Goal: Task Accomplishment & Management: Manage account settings

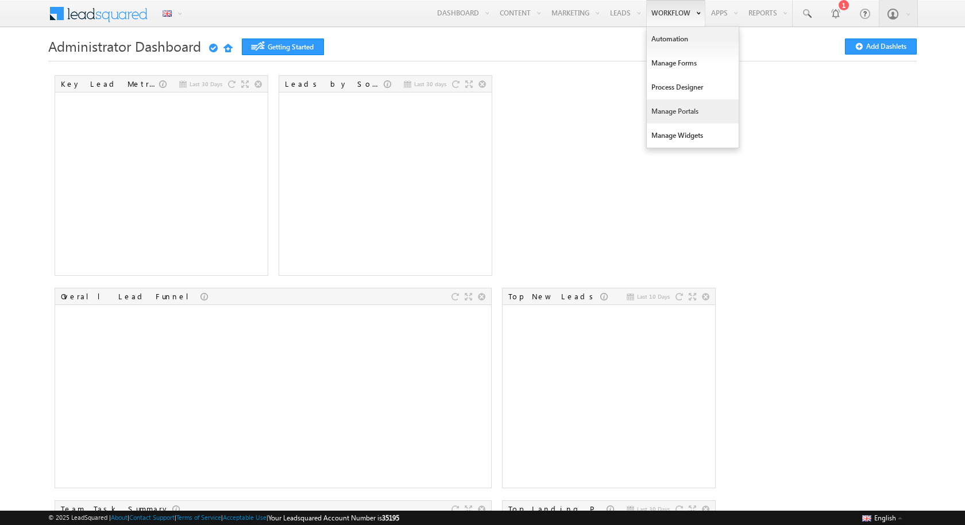
click at [662, 116] on link "Manage Portals" at bounding box center [693, 111] width 92 height 24
